Goal: Understand process/instructions: Learn how to perform a task or action

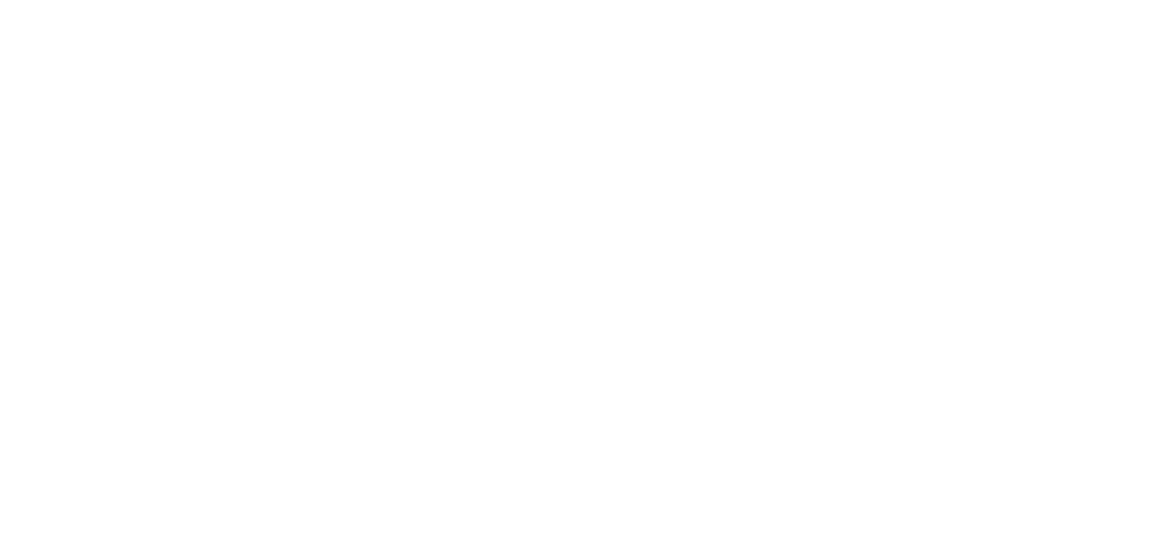
click at [113, 6] on html at bounding box center [581, 3] width 1162 height 6
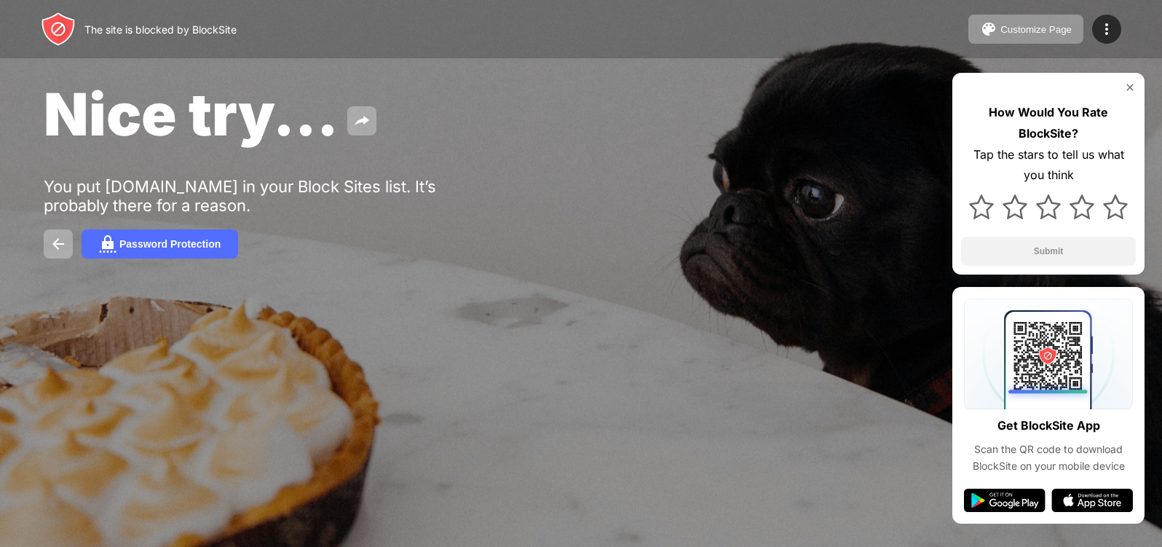
click at [566, 161] on div "Nice try... You put [DOMAIN_NAME] in your Block Sites list. It’s probably there…" at bounding box center [581, 168] width 1162 height 337
